Goal: Information Seeking & Learning: Learn about a topic

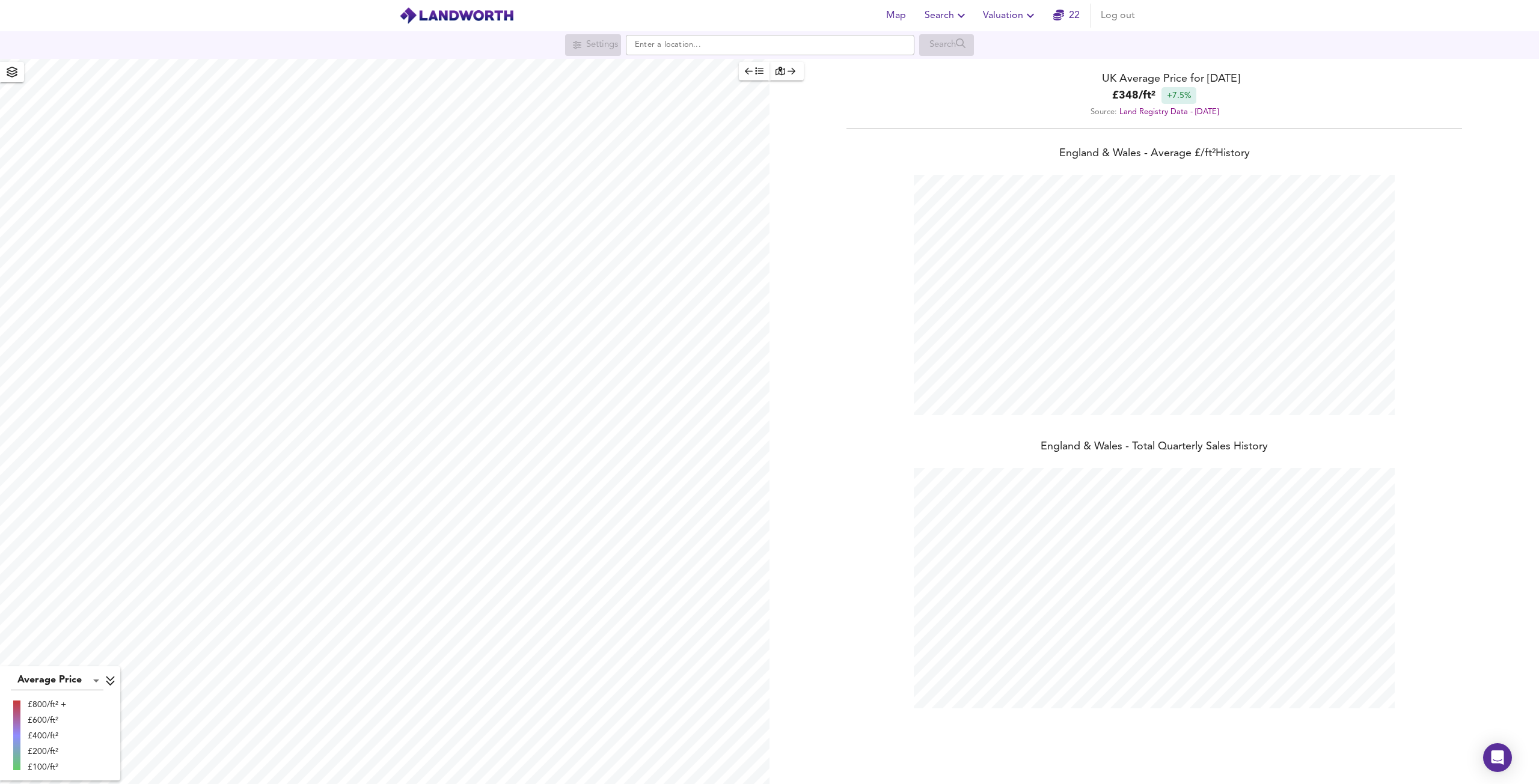
scroll to position [784, 1539]
click at [666, 46] on input "text" at bounding box center [770, 45] width 289 height 20
paste input "[PERSON_NAME], [GEOGRAPHIC_DATA]"
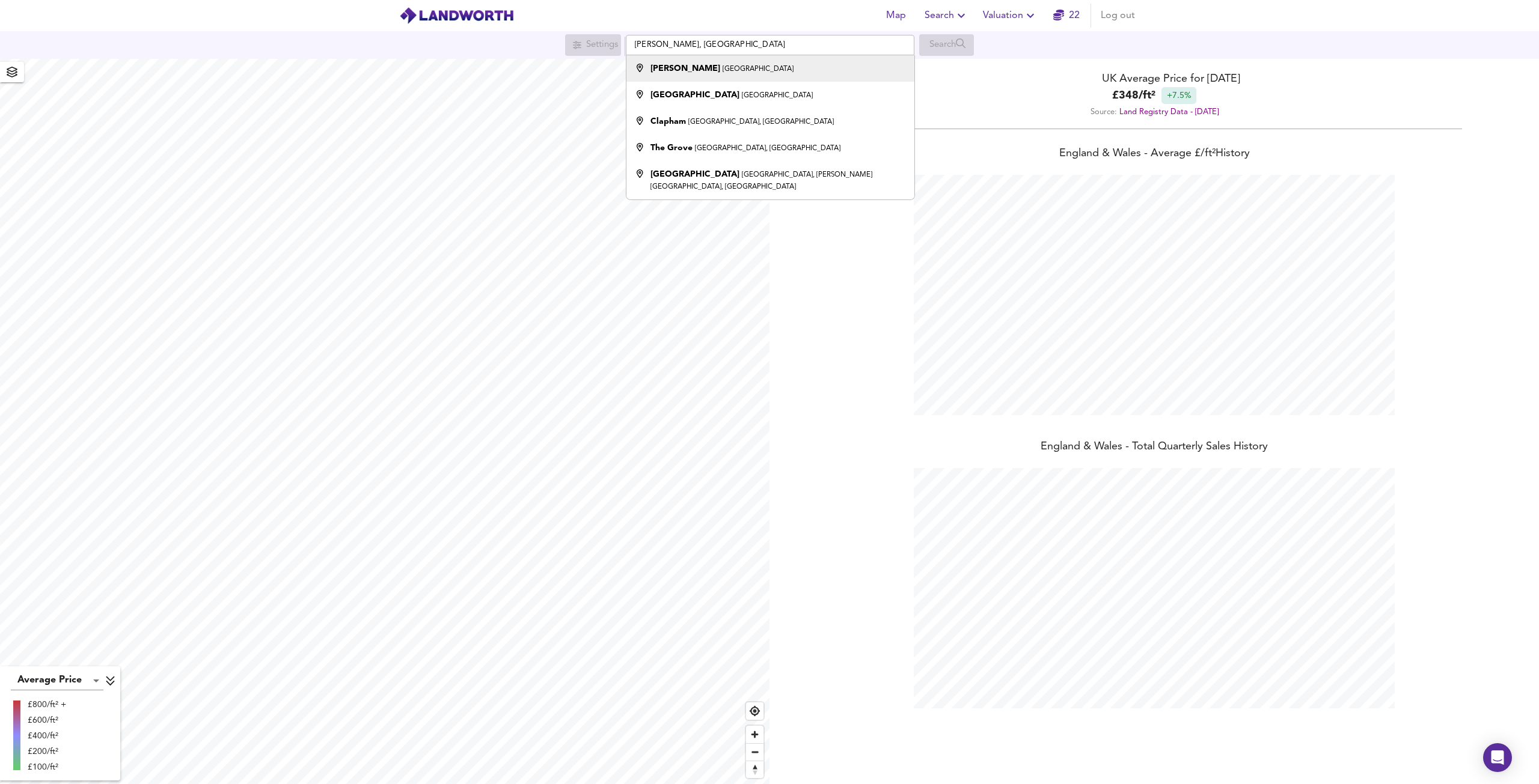
click at [729, 68] on small "[GEOGRAPHIC_DATA]" at bounding box center [757, 69] width 71 height 7
type input "[PERSON_NAME], [GEOGRAPHIC_DATA]"
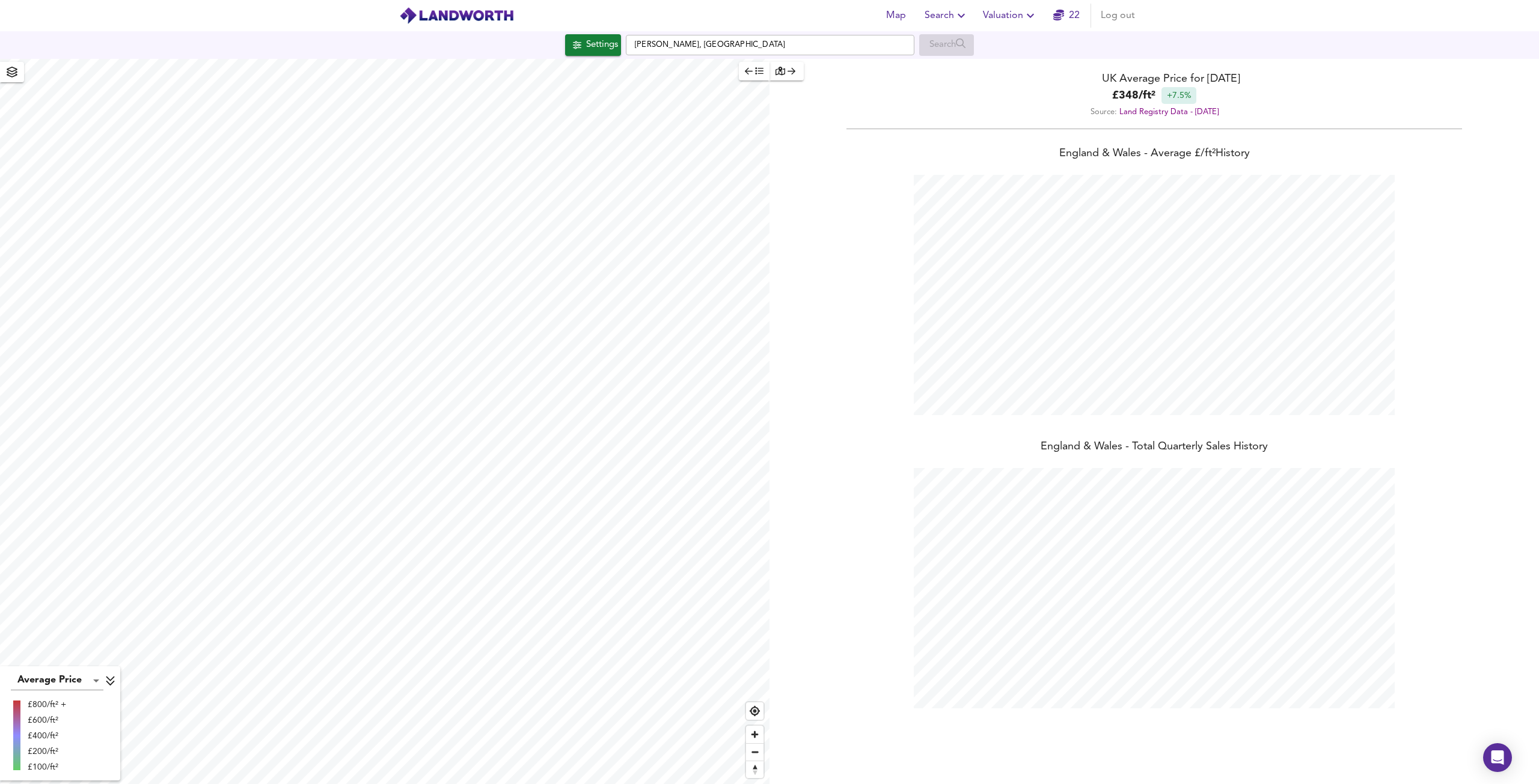
checkbox input "false"
checkbox input "true"
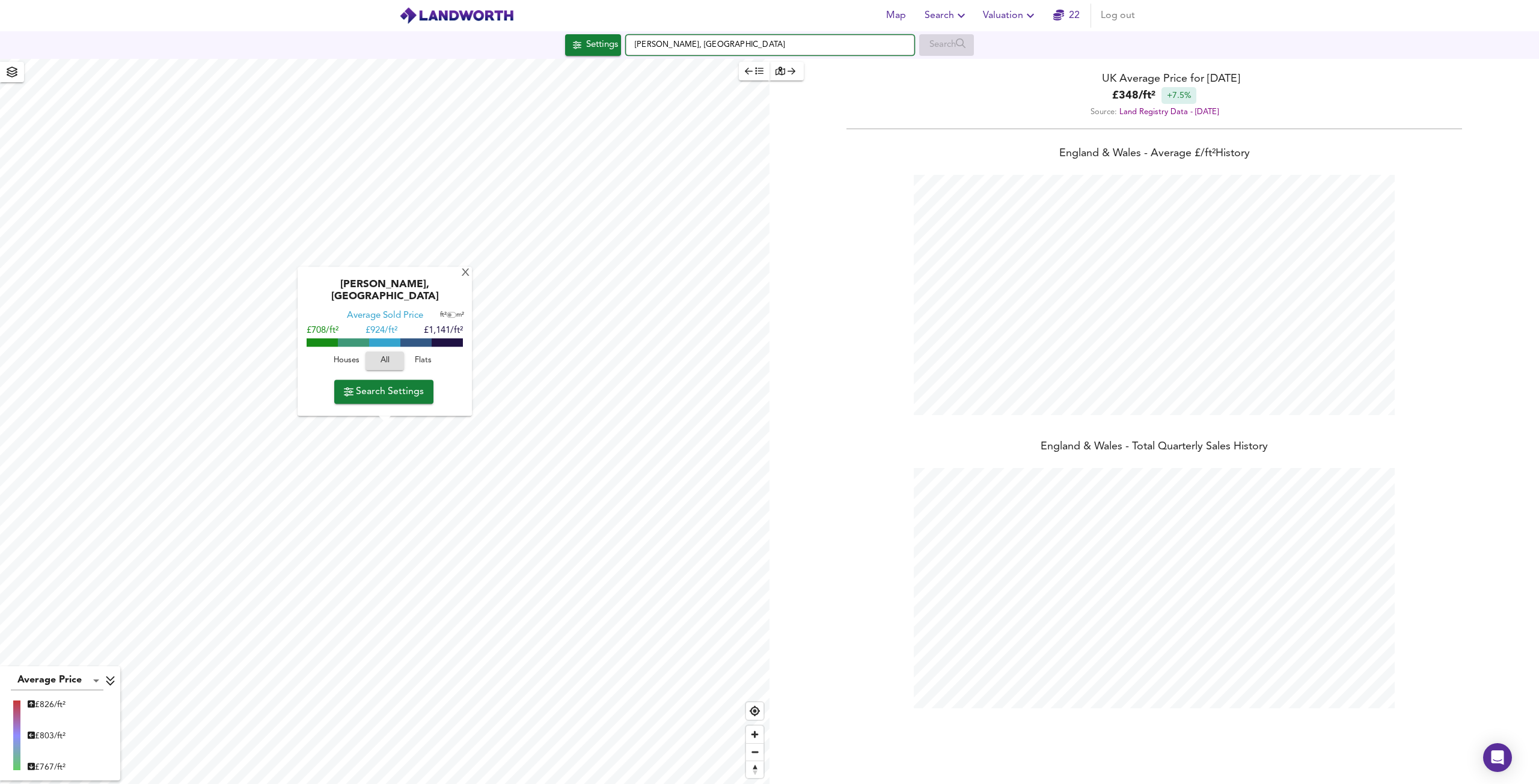
drag, startPoint x: 726, startPoint y: 48, endPoint x: 630, endPoint y: 49, distance: 96.0
click at [630, 49] on input "[PERSON_NAME], [GEOGRAPHIC_DATA]" at bounding box center [770, 45] width 289 height 20
paste input "[GEOGRAPHIC_DATA]"
click at [742, 68] on small "[GEOGRAPHIC_DATA]" at bounding box center [777, 69] width 71 height 7
type input "[GEOGRAPHIC_DATA]"
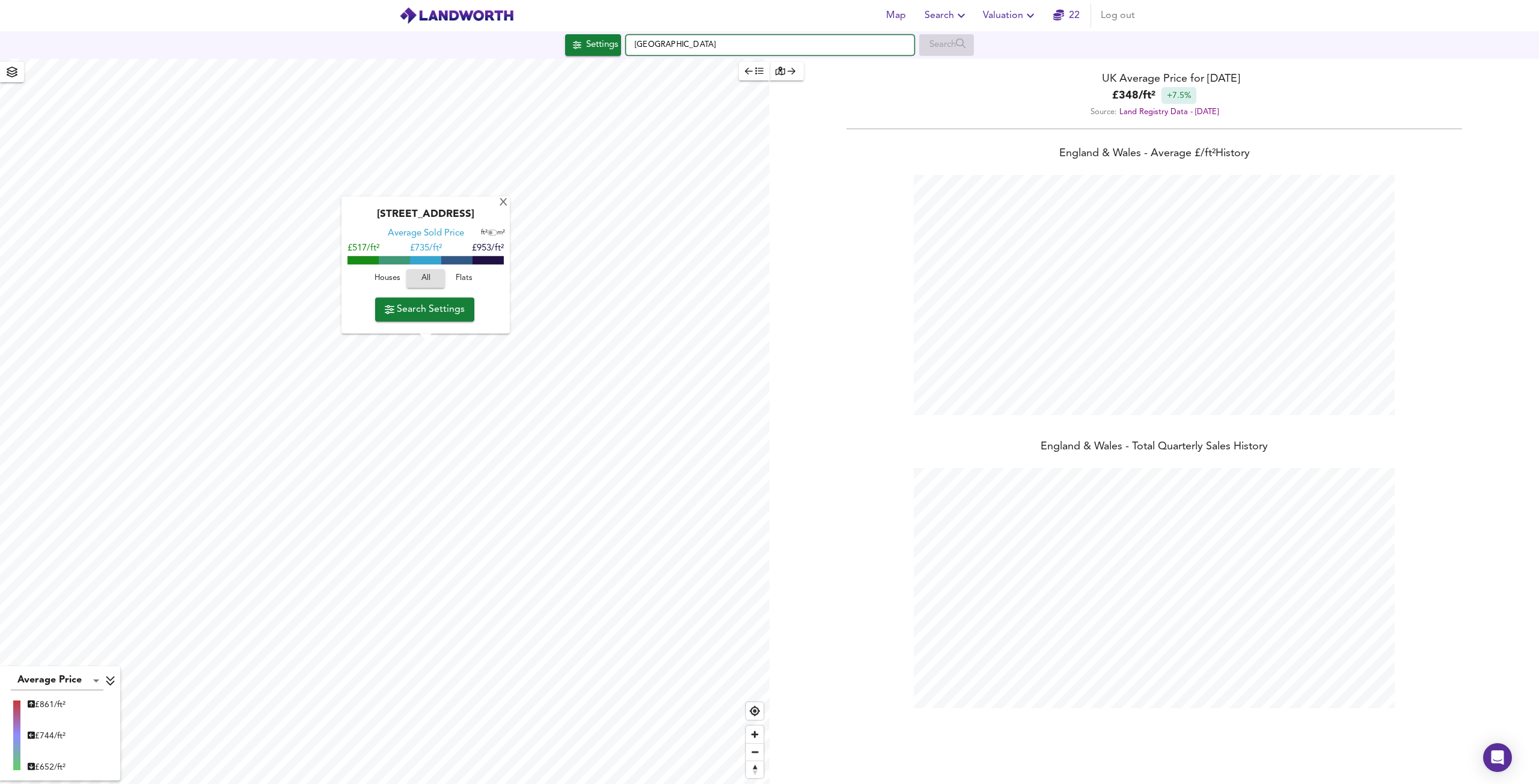
click at [701, 42] on input "[GEOGRAPHIC_DATA]" at bounding box center [770, 45] width 289 height 20
click at [701, 42] on input "[GEOGRAPHIC_DATA]" at bounding box center [770, 45] width 289 height 20
paste input "[STREET_ADDRESS]"
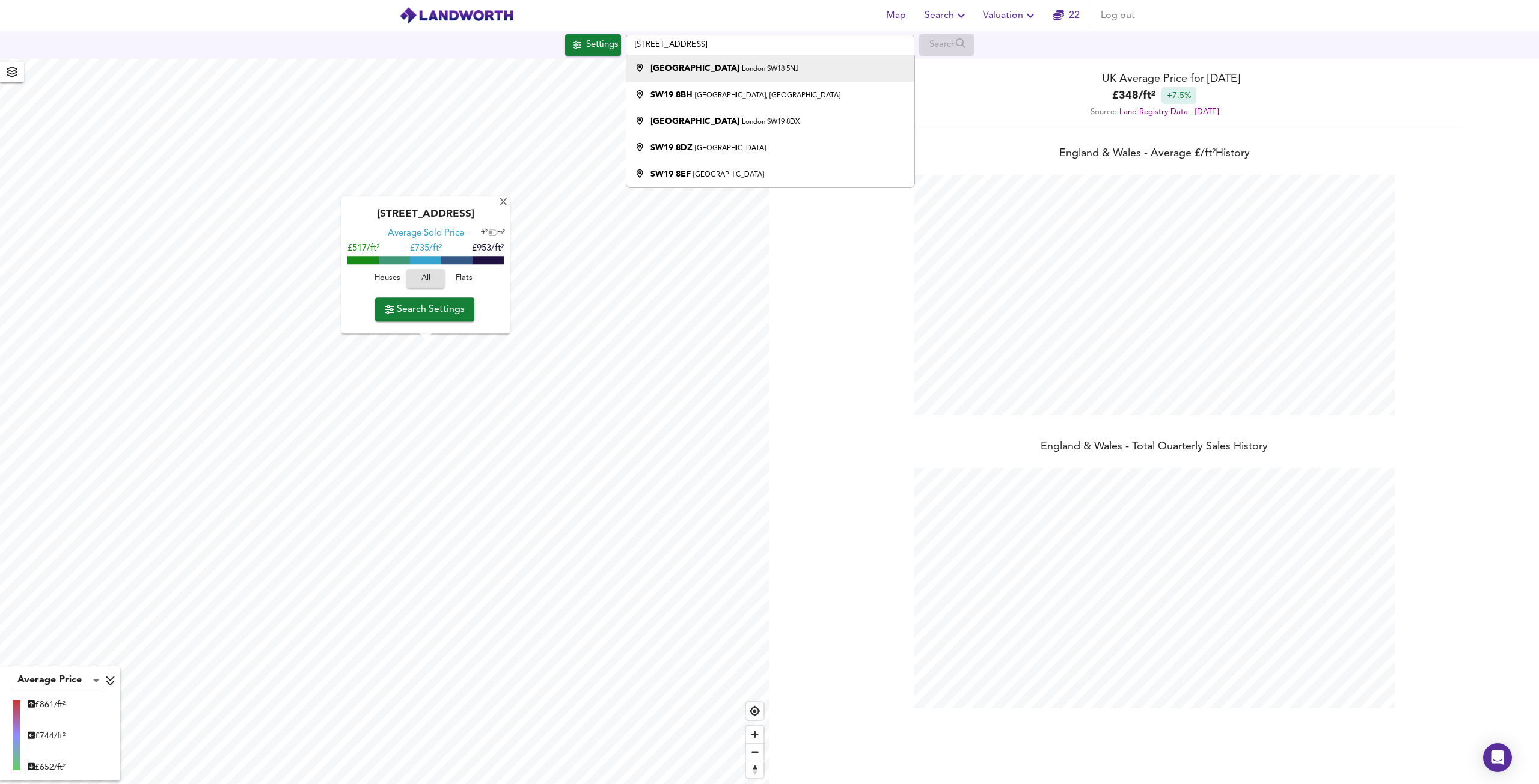
click at [780, 63] on div "[STREET_ADDRESS]" at bounding box center [725, 68] width 148 height 12
type input "[STREET_ADDRESS]"
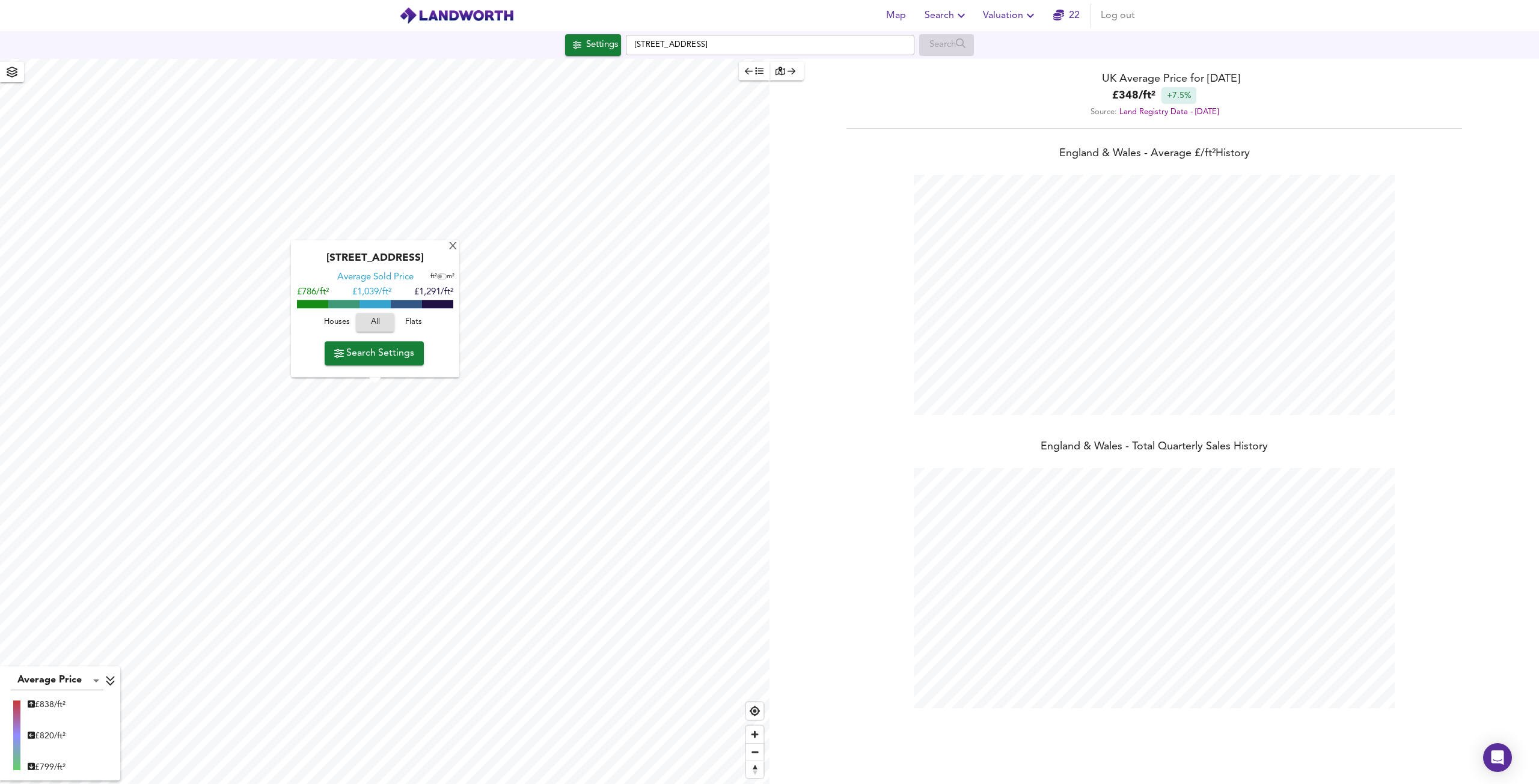
click at [398, 357] on span "Search Settings" at bounding box center [374, 354] width 80 height 17
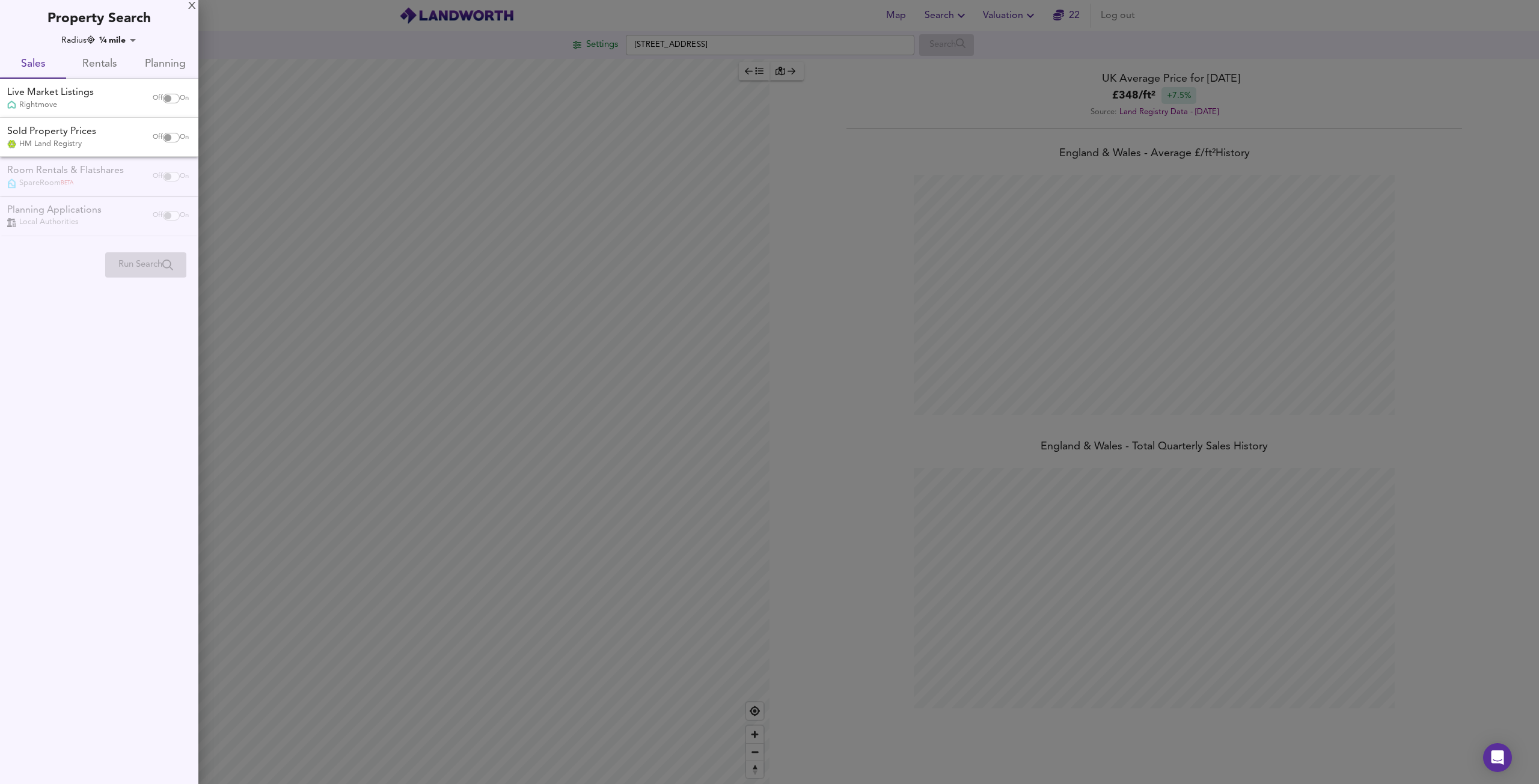
click at [167, 97] on input "checkbox" at bounding box center [167, 98] width 29 height 10
checkbox input "true"
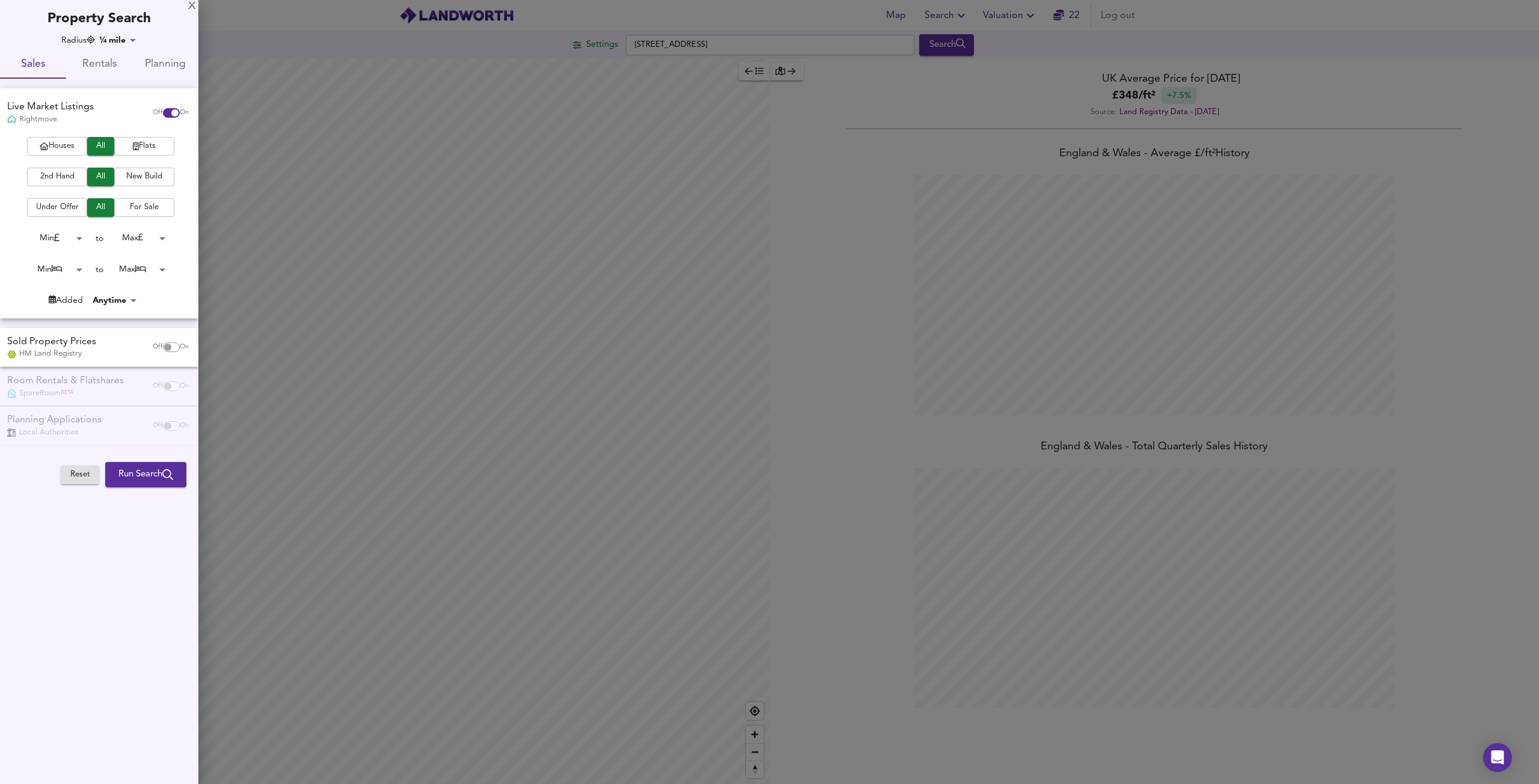
click at [64, 147] on span "Houses" at bounding box center [57, 146] width 48 height 14
click at [167, 344] on input "checkbox" at bounding box center [167, 347] width 29 height 10
checkbox input "true"
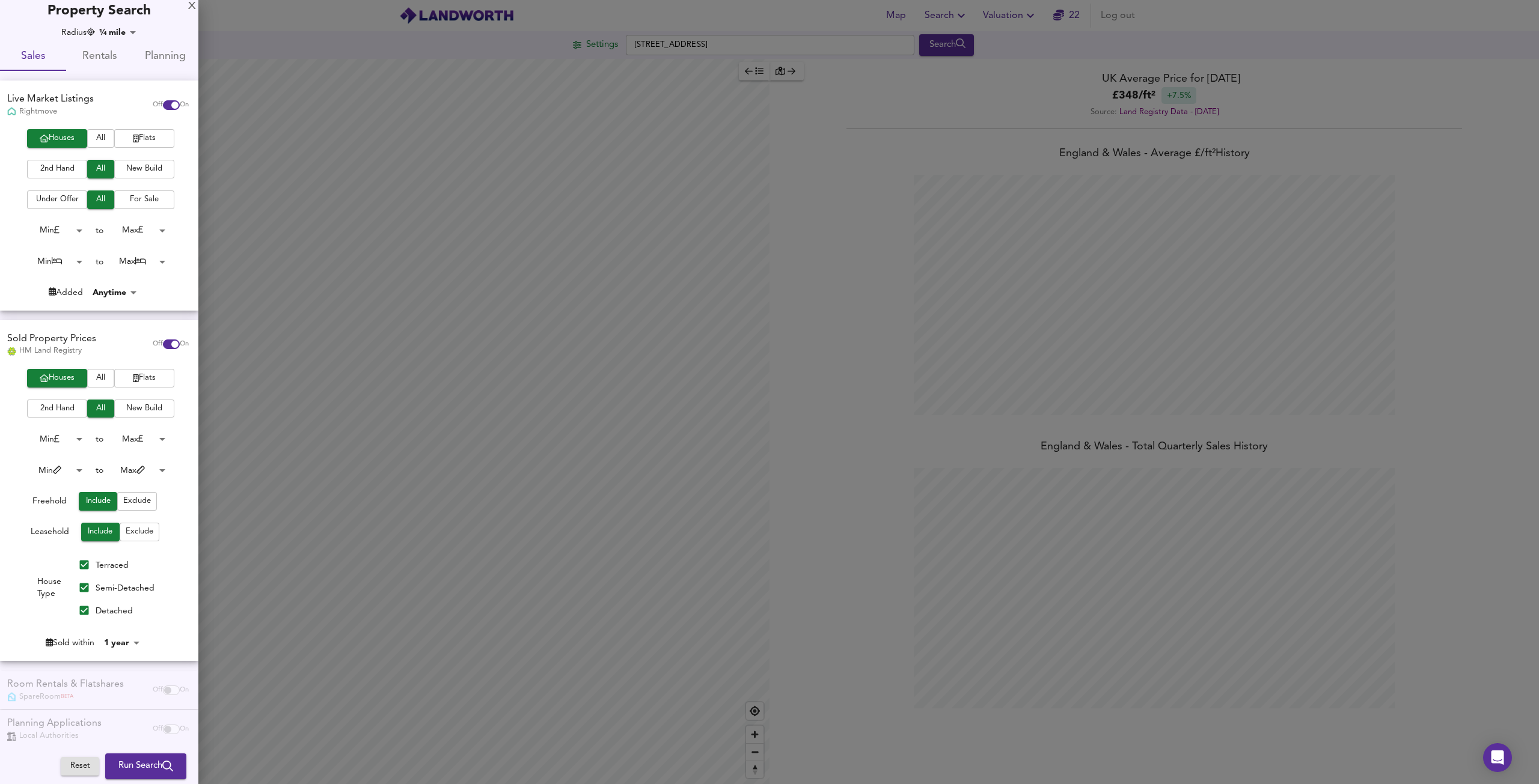
scroll to position [0, 0]
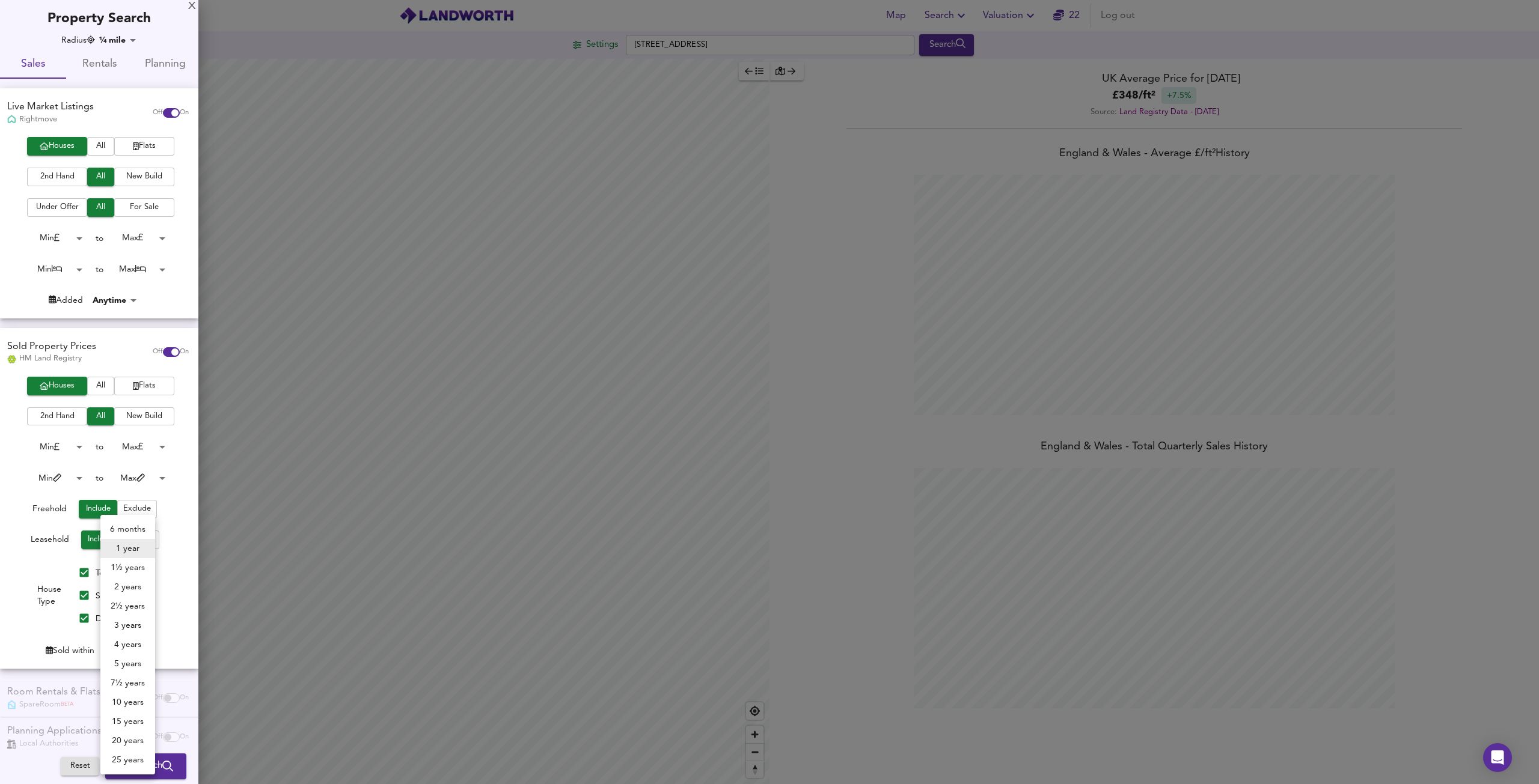
click at [119, 654] on body "Map Search Valuation 22 Log out Settings [GEOGRAPHIC_DATA] Search Average Price…" at bounding box center [769, 392] width 1539 height 784
click at [122, 630] on li "3 years" at bounding box center [128, 626] width 55 height 20
type input "36"
click at [142, 776] on button "Run Search" at bounding box center [146, 766] width 81 height 25
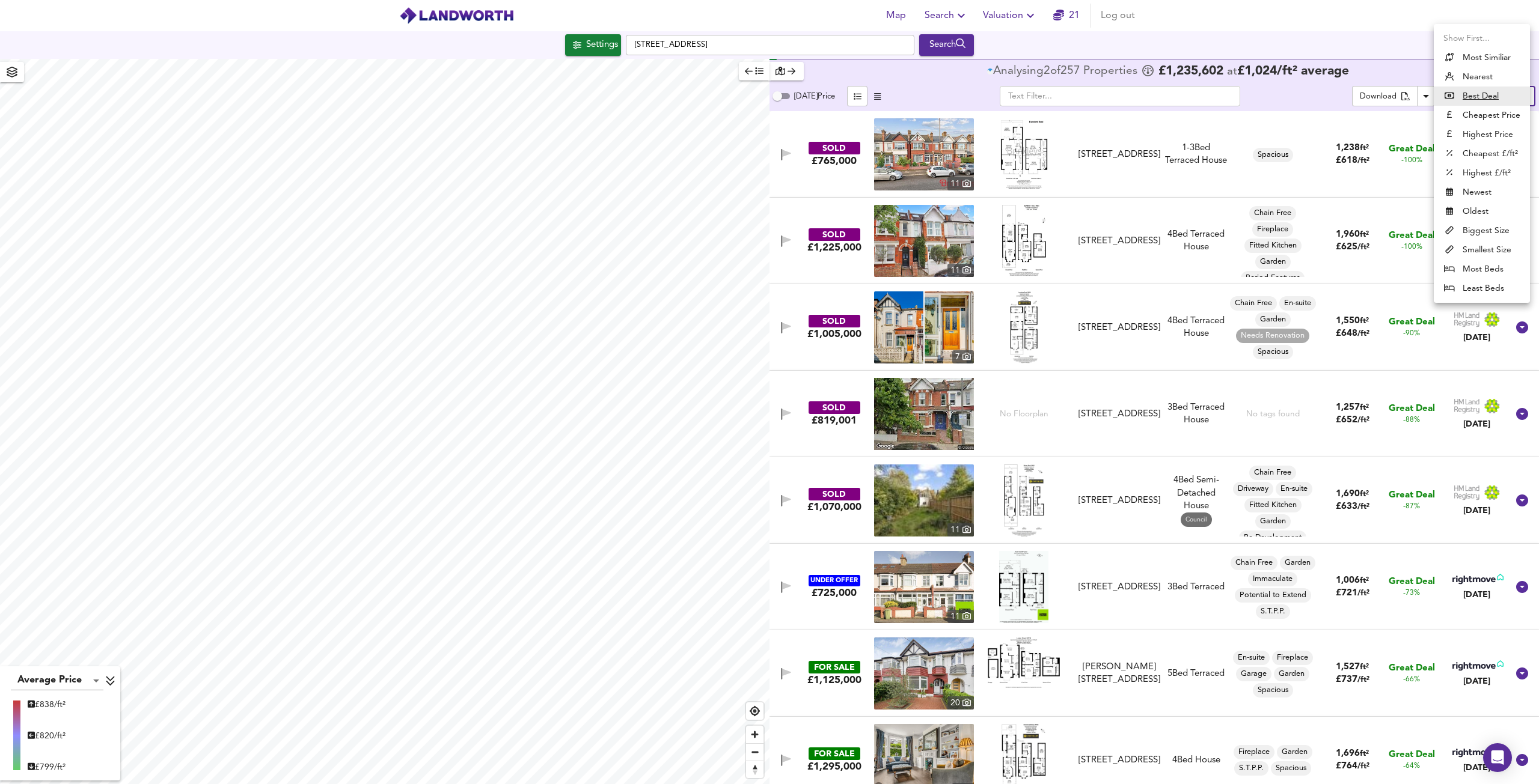
click at [1506, 96] on body "Map Search Valuation 21 Log out Settings [GEOGRAPHIC_DATA] Search Average Price…" at bounding box center [769, 392] width 1539 height 784
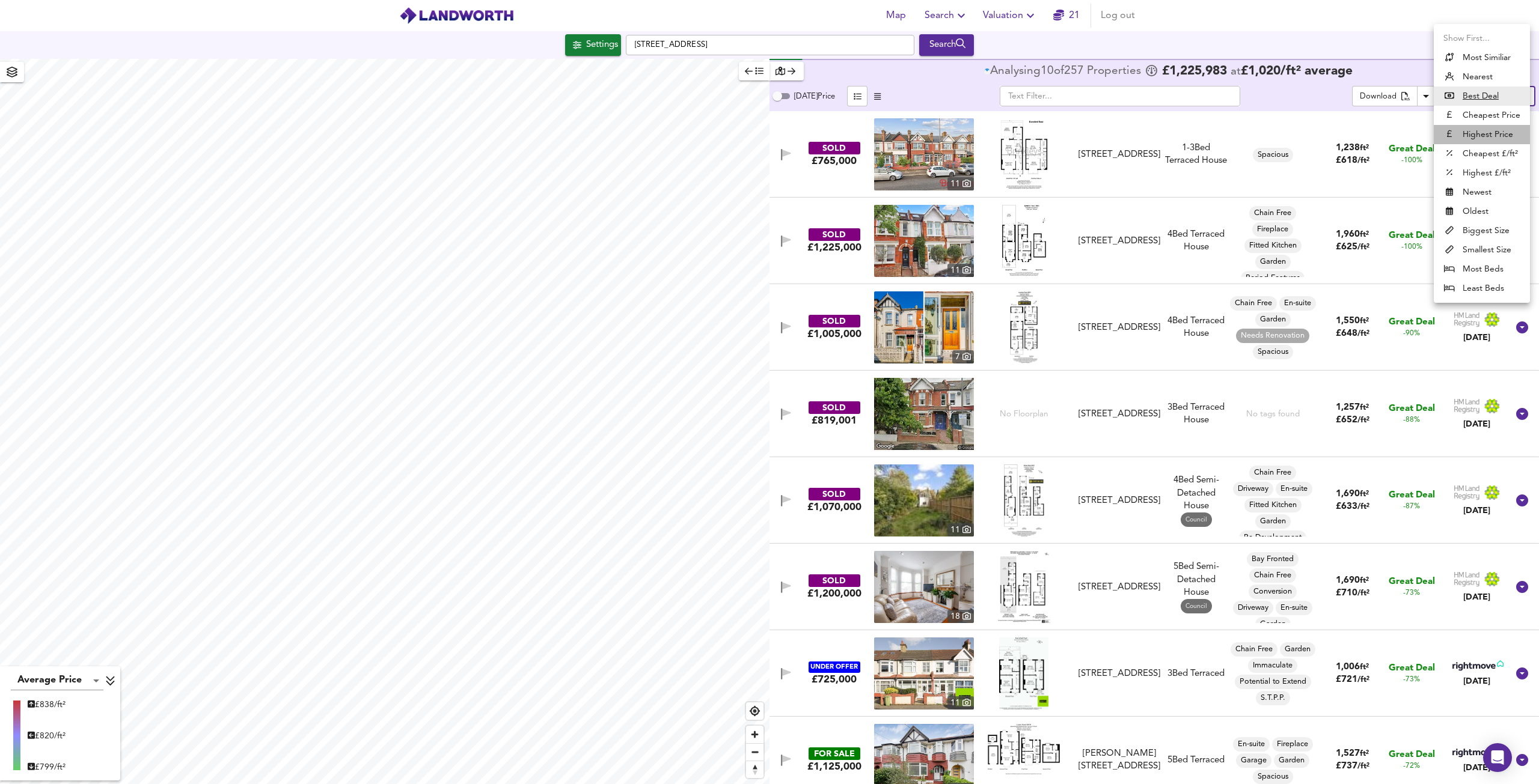
click at [1490, 136] on li "Highest Price" at bounding box center [1482, 135] width 96 height 20
type input "expensive"
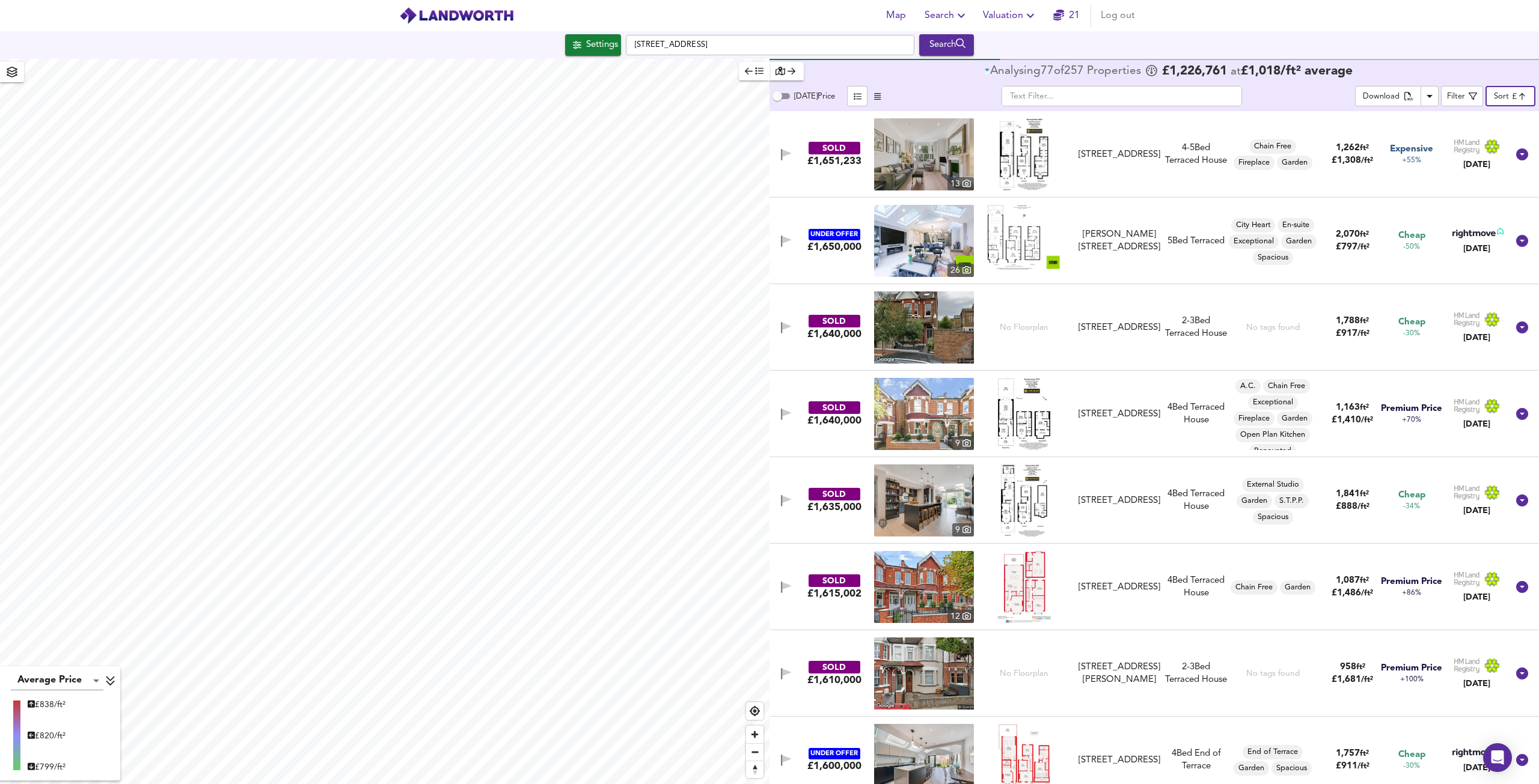
click at [1033, 160] on img at bounding box center [1024, 154] width 49 height 72
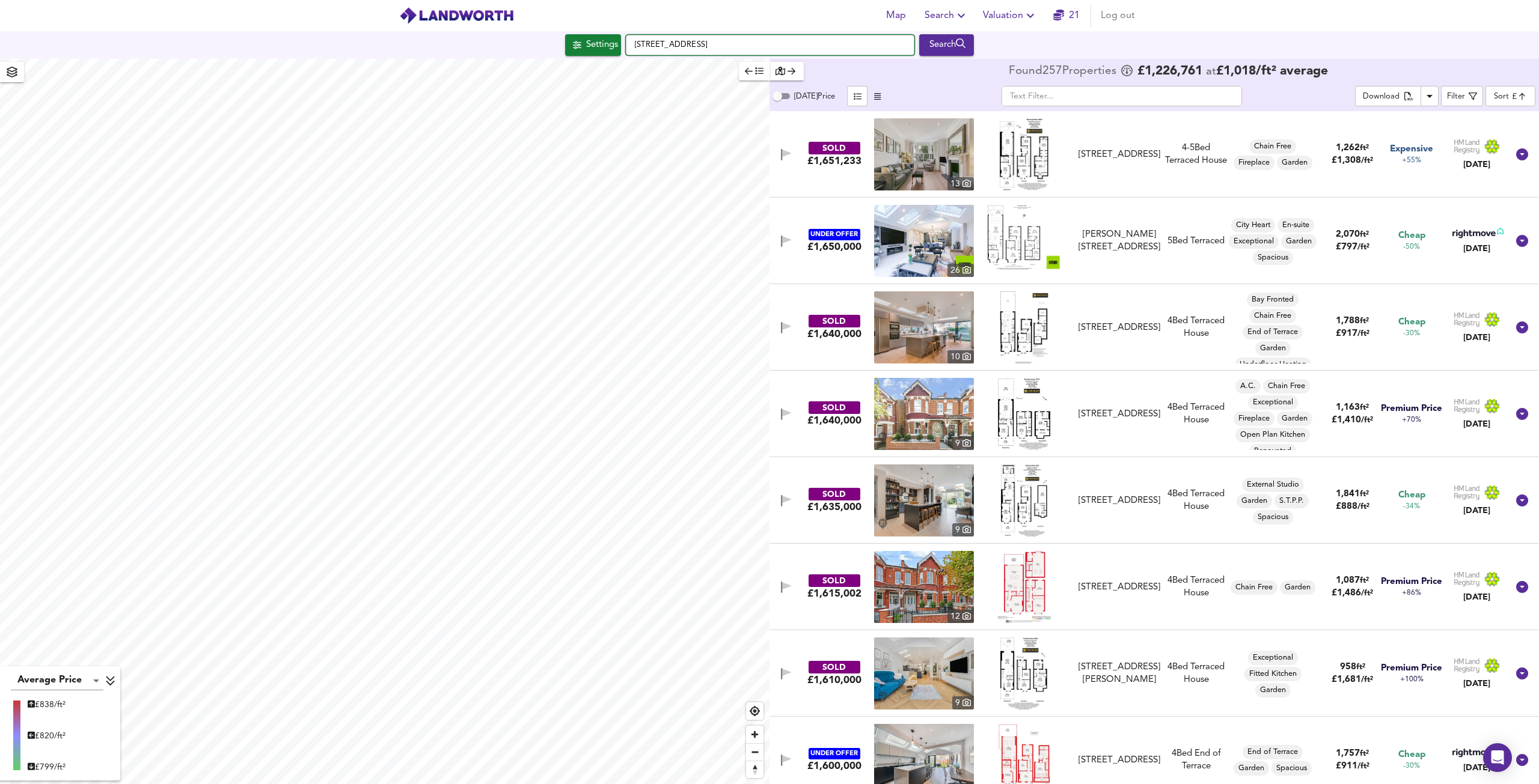
click at [714, 44] on input "[STREET_ADDRESS]" at bounding box center [770, 45] width 289 height 20
click at [714, 44] on input "[STREET_ADDRESS]" at bounding box center [770, 45] width 289 height 20
paste input "[STREET_ADDRESS]"
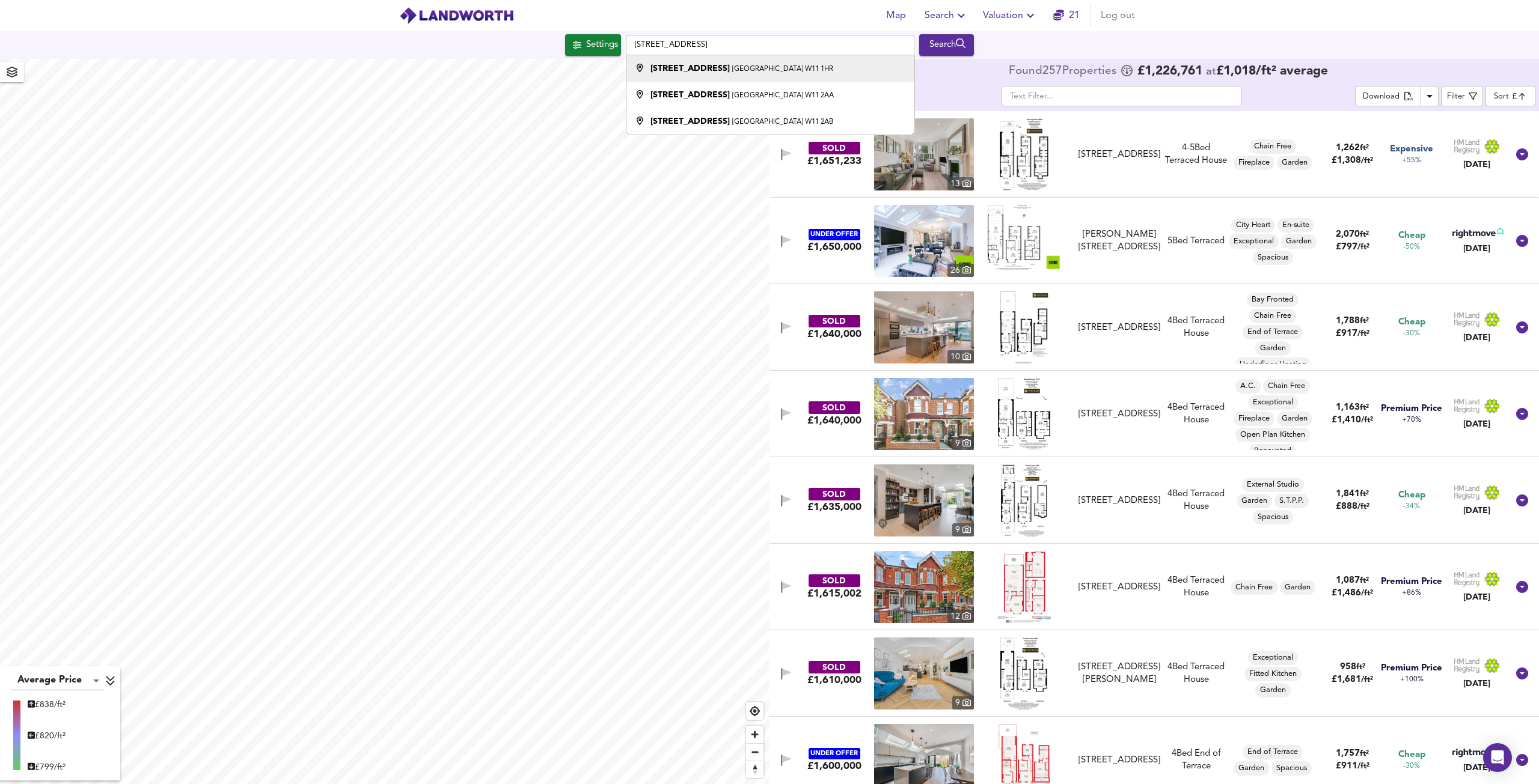
drag, startPoint x: 751, startPoint y: 57, endPoint x: 745, endPoint y: 64, distance: 9.2
click at [749, 59] on li "[STREET_ADDRESS]" at bounding box center [770, 68] width 287 height 27
type input "[STREET_ADDRESS]"
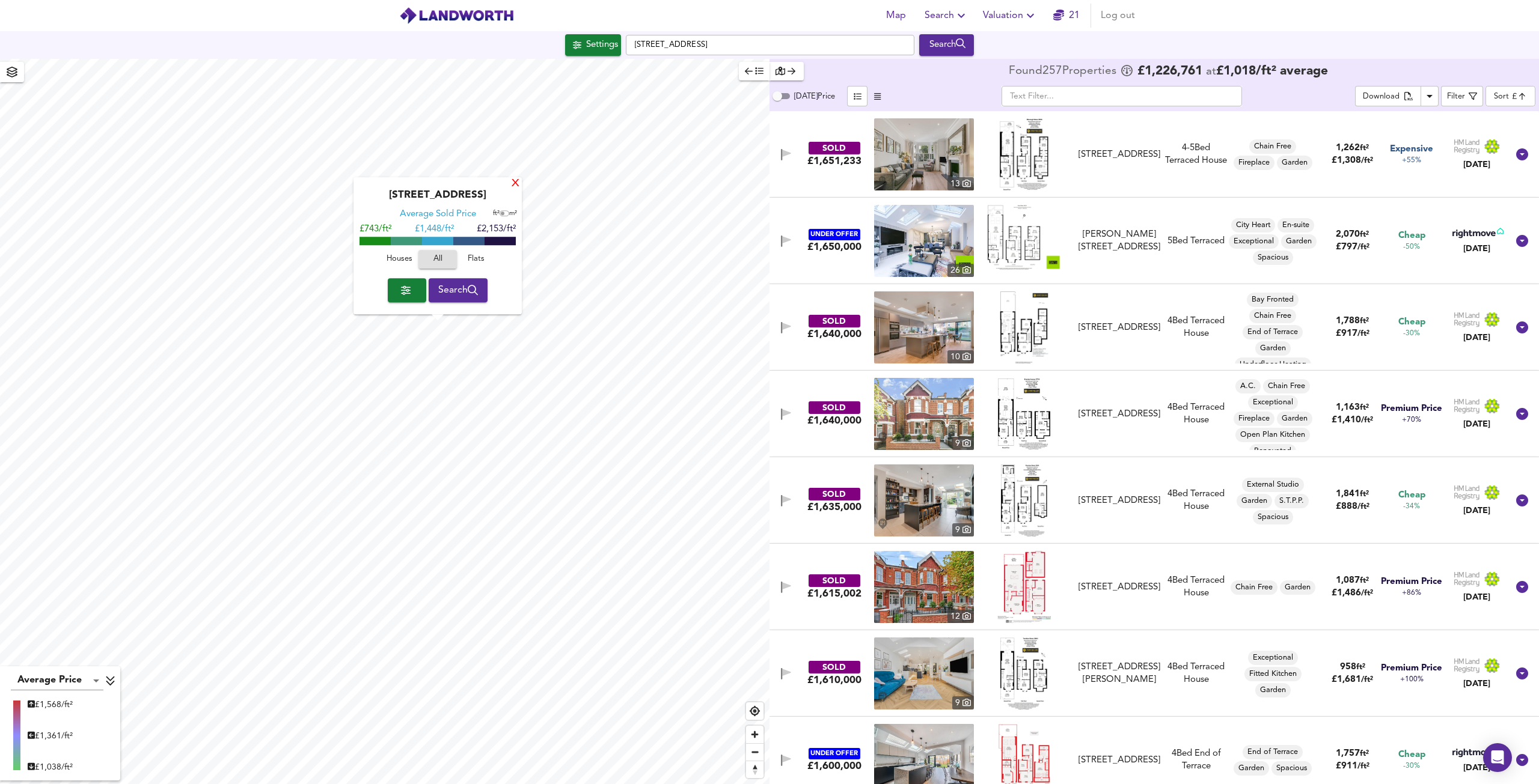
click at [516, 187] on div "X" at bounding box center [516, 184] width 10 height 12
